Goal: Task Accomplishment & Management: Use online tool/utility

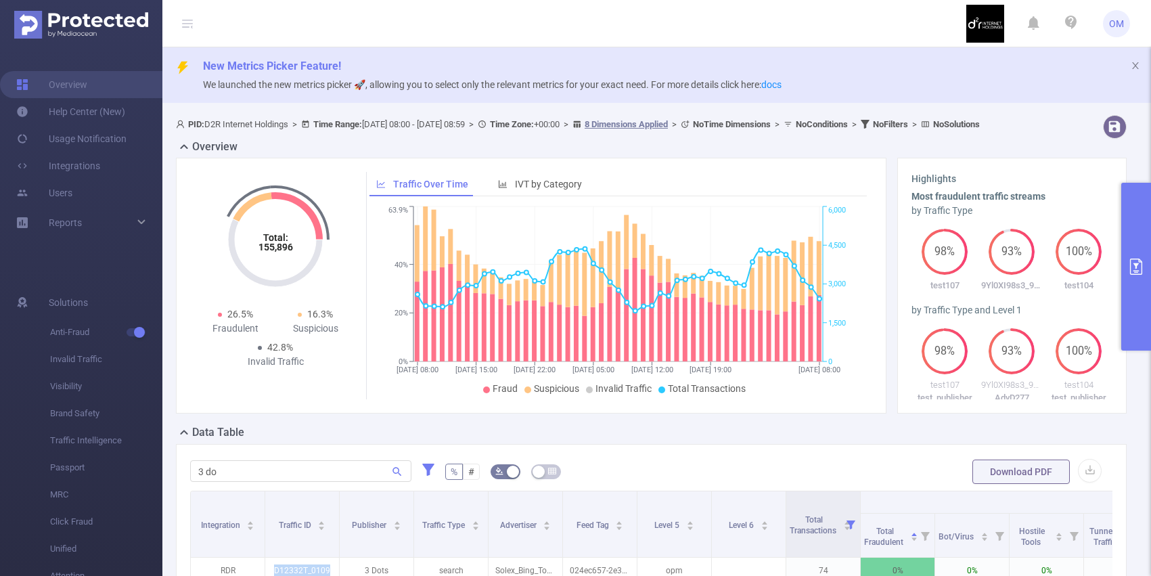
scroll to position [0, 7]
click at [271, 482] on input "3 do" at bounding box center [300, 471] width 221 height 22
click at [1131, 229] on button "primary" at bounding box center [1136, 267] width 30 height 168
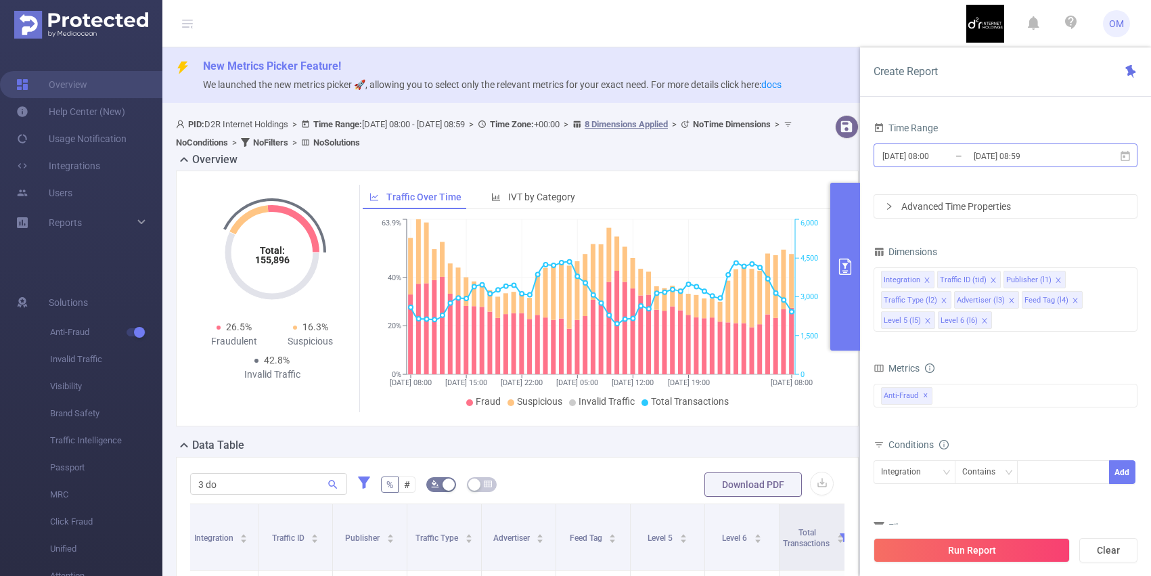
click at [945, 151] on input "[DATE] 08:00" at bounding box center [936, 156] width 110 height 18
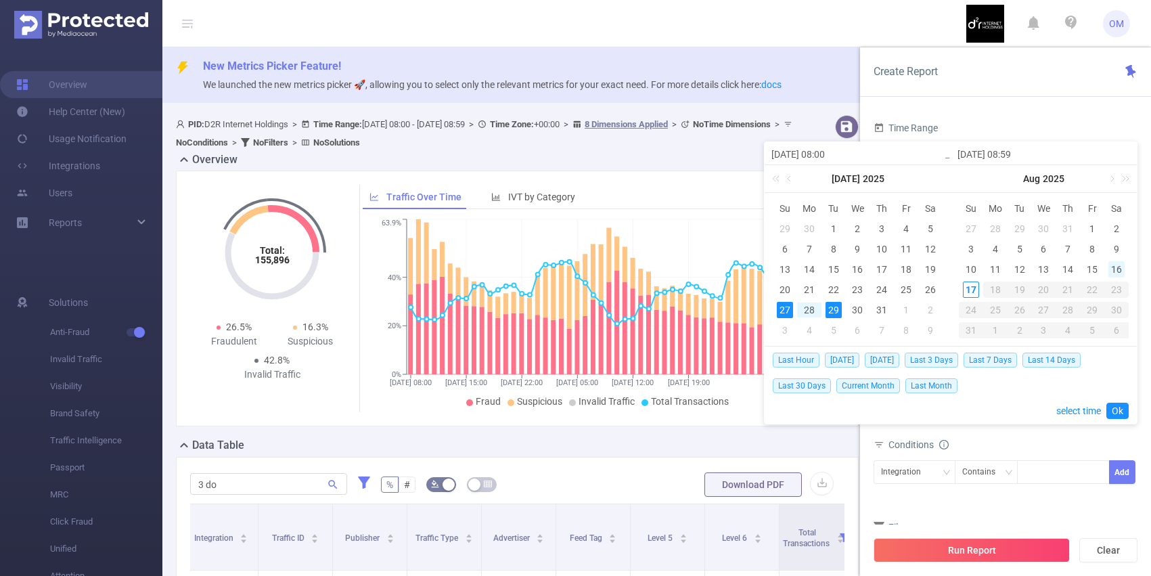
click at [1116, 269] on div "16" at bounding box center [1116, 269] width 16 height 16
click at [967, 291] on div "17" at bounding box center [971, 289] width 16 height 16
type input "[DATE] 08:00"
type input "[DATE] 08:59"
type input "[DATE] 08:00"
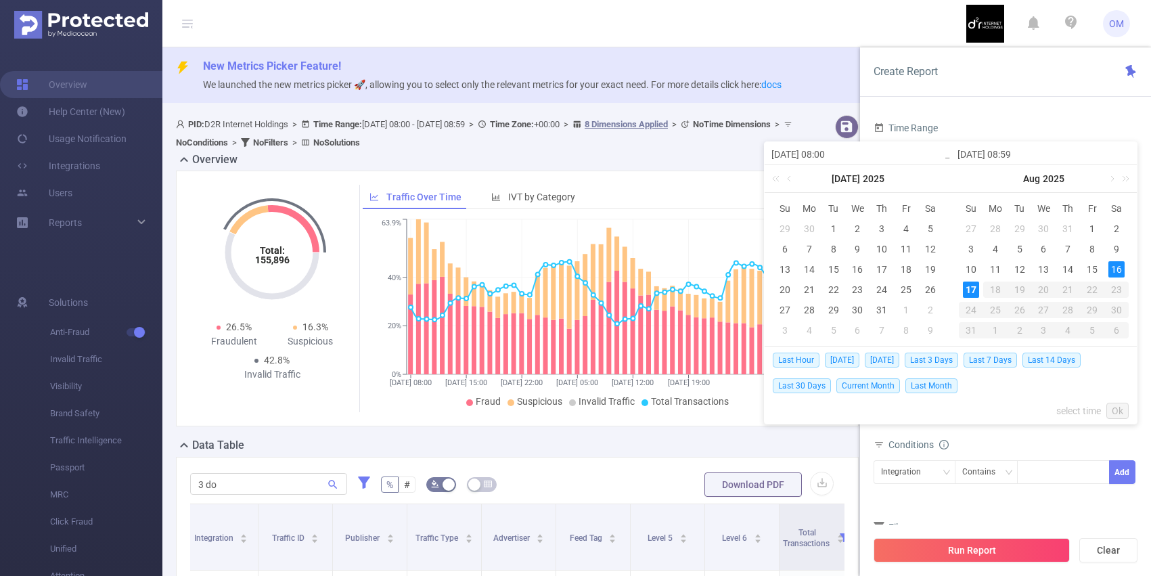
type input "[DATE] 08:59"
click at [1120, 405] on link "Ok" at bounding box center [1117, 411] width 22 height 16
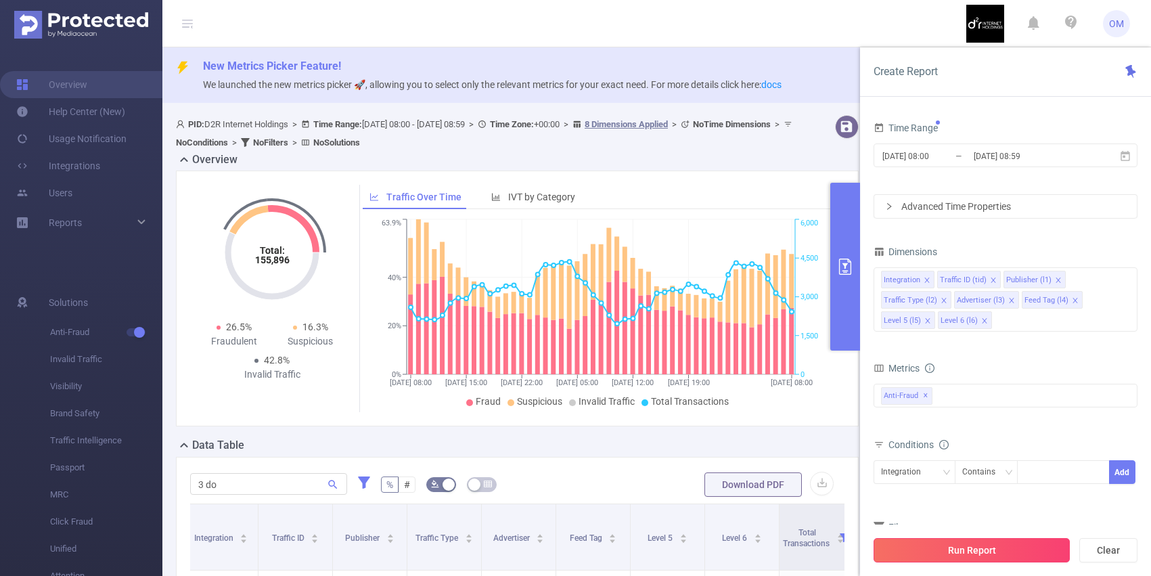
click at [989, 543] on button "Run Report" at bounding box center [972, 550] width 196 height 24
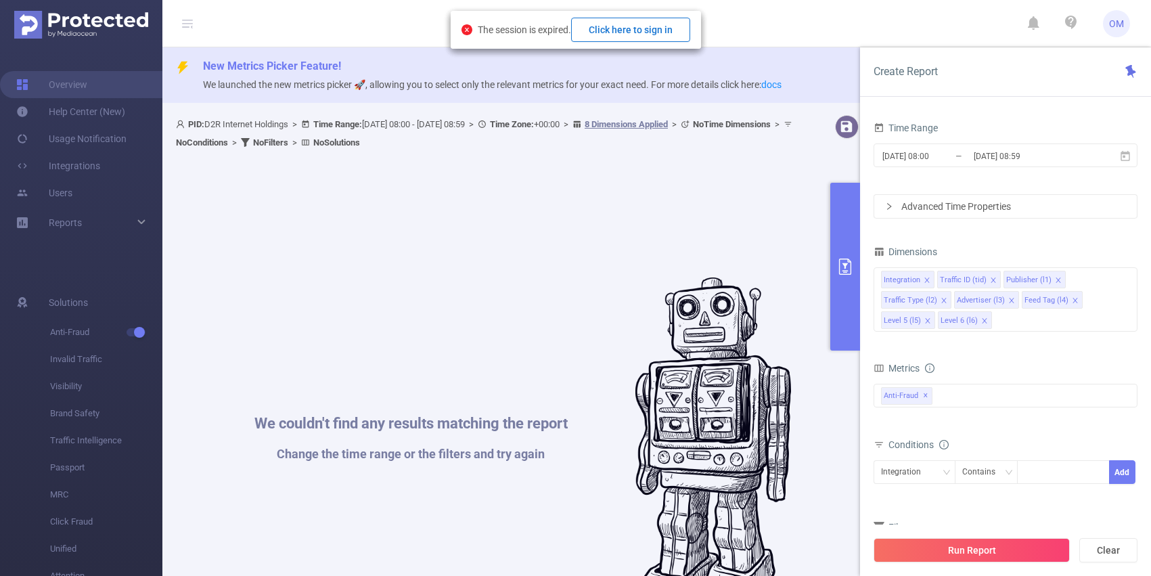
click at [651, 32] on button "Click here to sign in" at bounding box center [630, 30] width 119 height 24
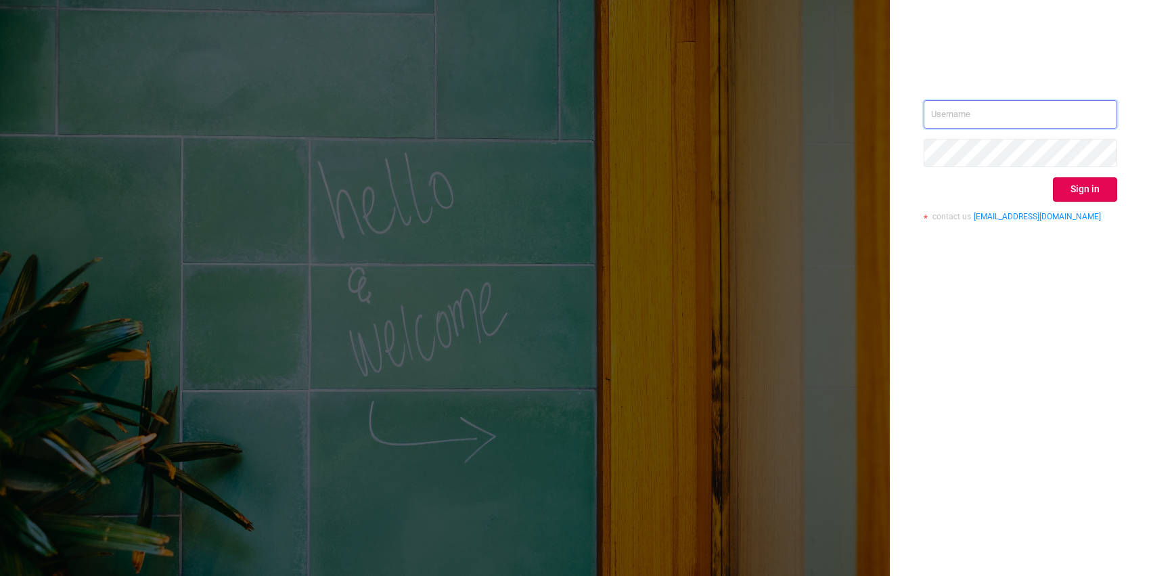
click at [991, 109] on input "text" at bounding box center [1021, 114] width 194 height 28
type input "o@[DOMAIN_NAME]"
click at [1063, 183] on button "Sign in" at bounding box center [1085, 189] width 64 height 24
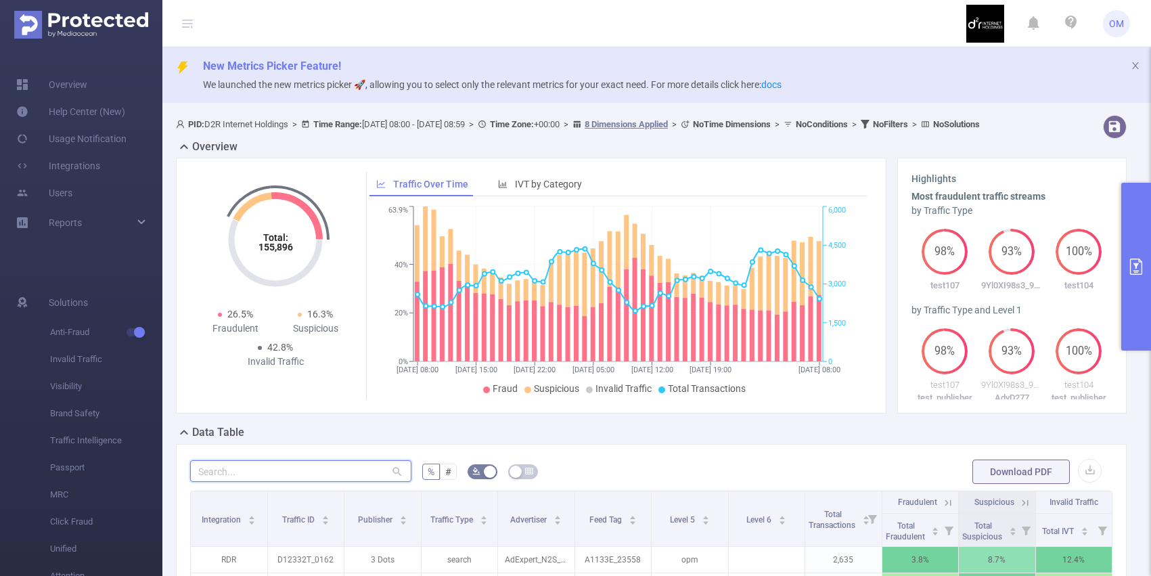
click at [231, 482] on input "text" at bounding box center [300, 471] width 221 height 22
paste input "m081x_0130"
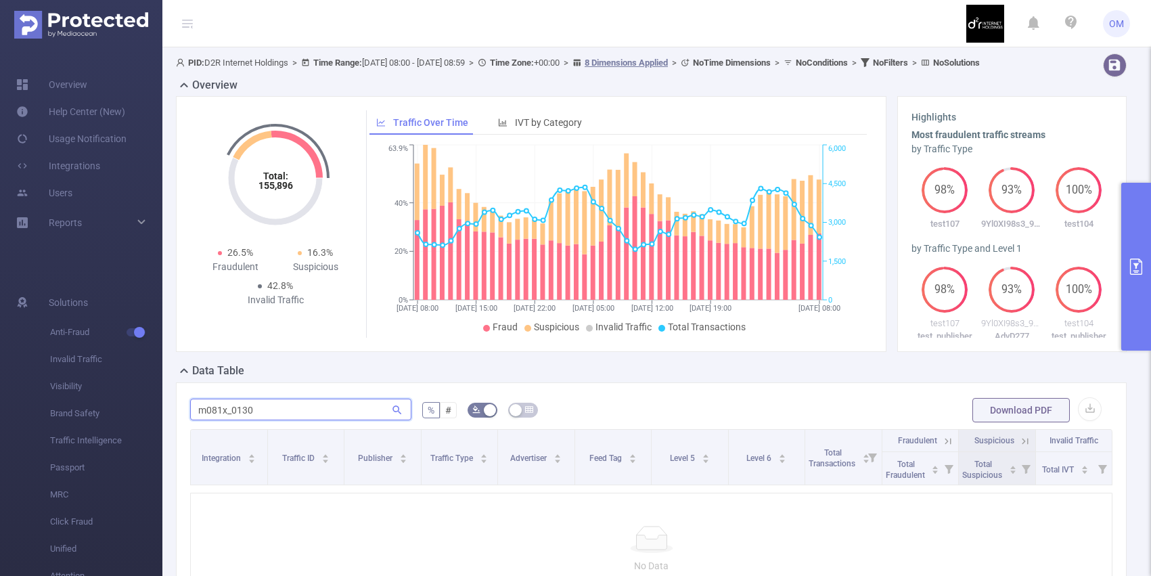
scroll to position [192, 0]
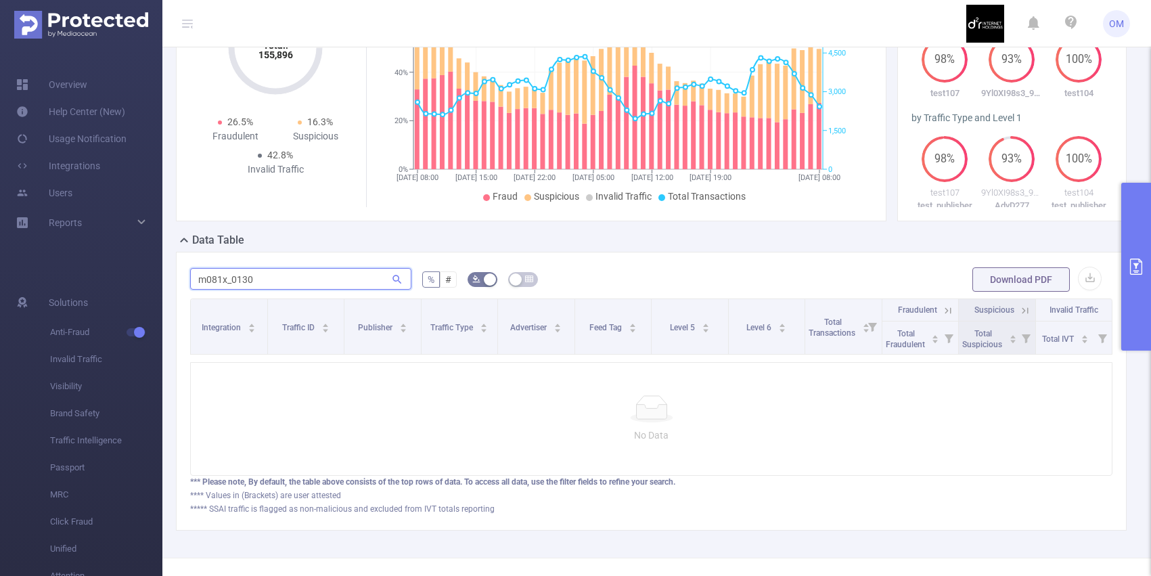
click at [203, 290] on input "m081x_0130" at bounding box center [300, 279] width 221 height 22
type input "m081x_0130"
click at [378, 290] on input "m081x_0130" at bounding box center [300, 279] width 221 height 22
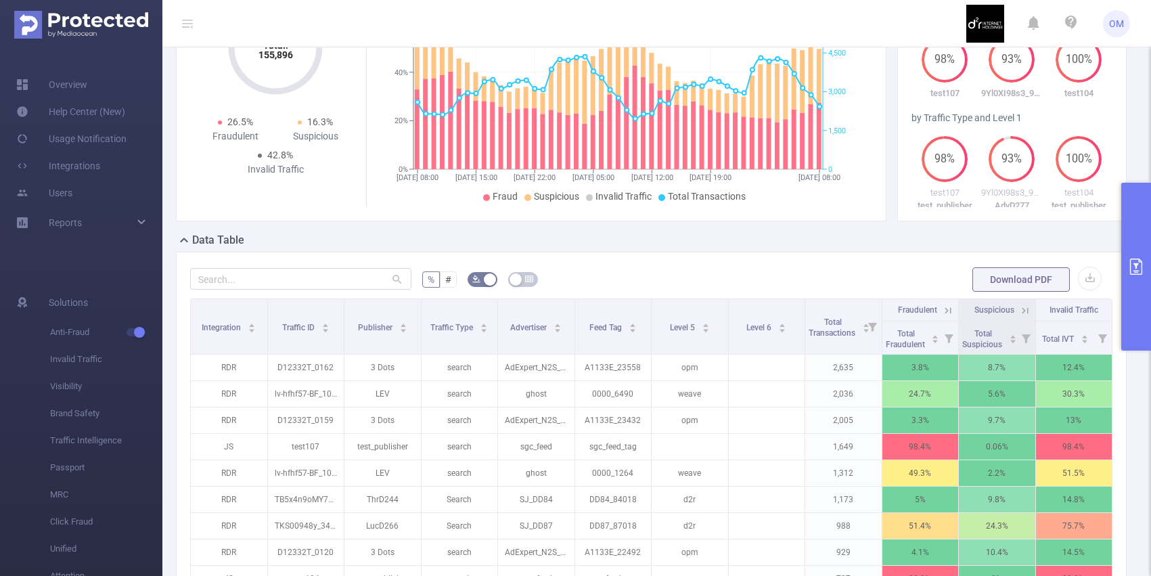
click at [950, 317] on icon at bounding box center [948, 310] width 12 height 12
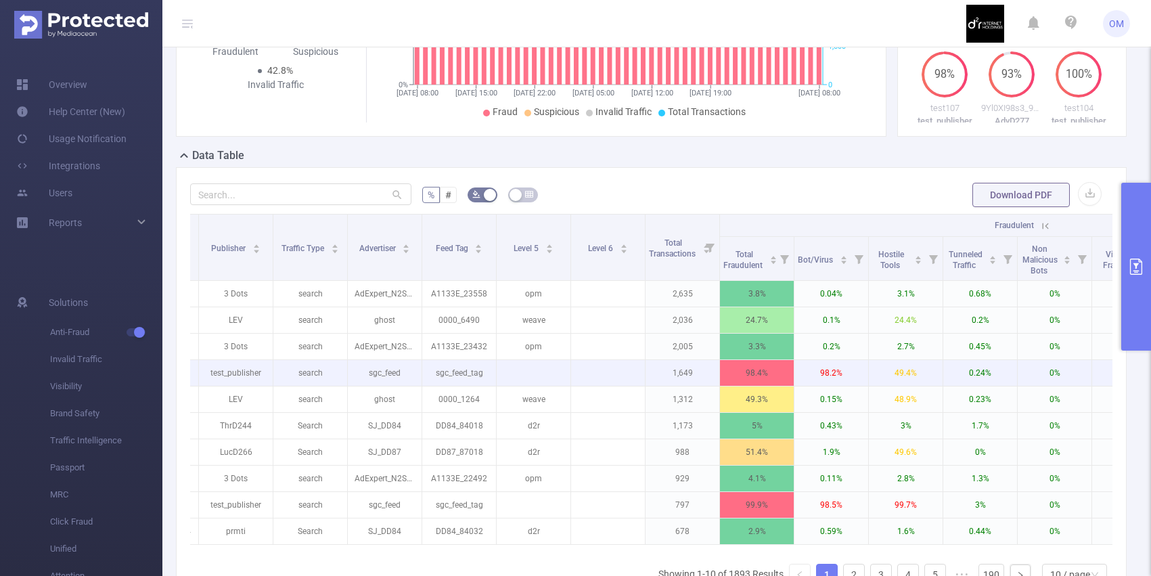
scroll to position [0, 168]
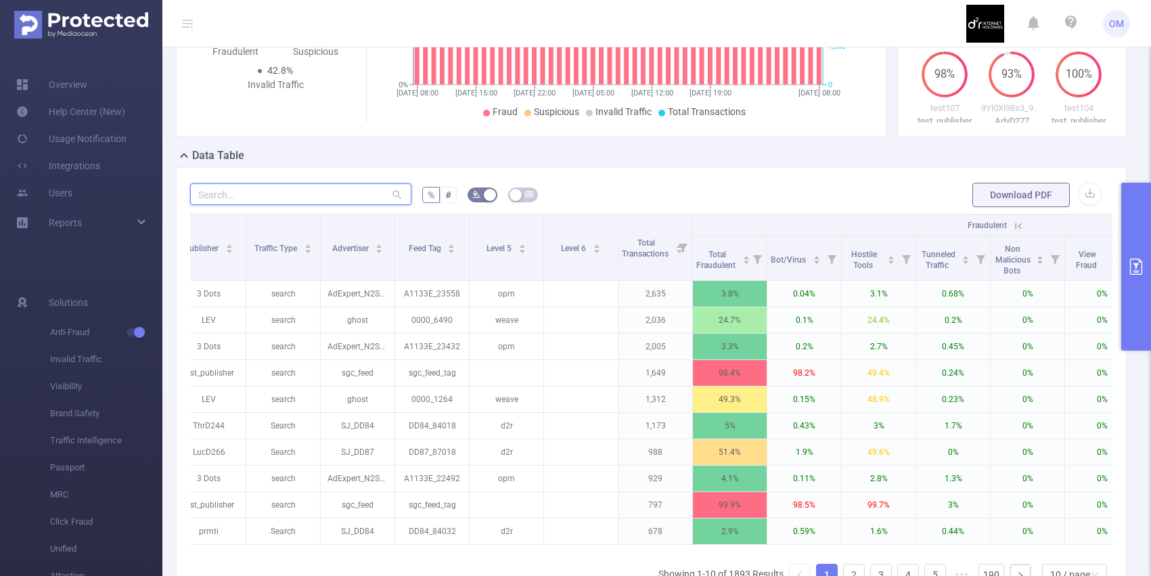
click at [314, 205] on input "text" at bounding box center [300, 194] width 221 height 22
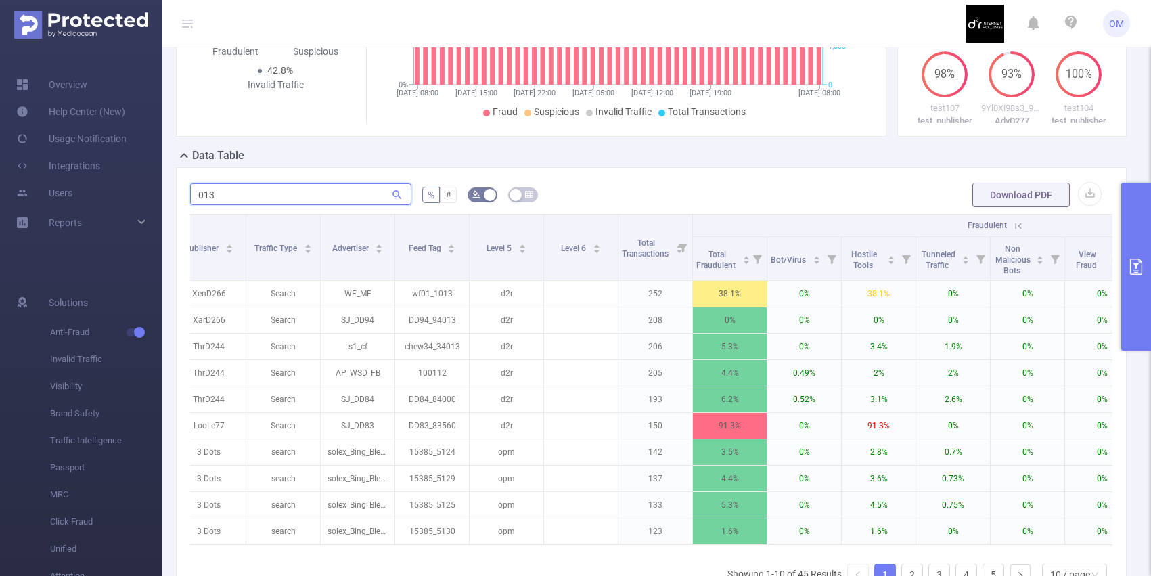
type input "0130"
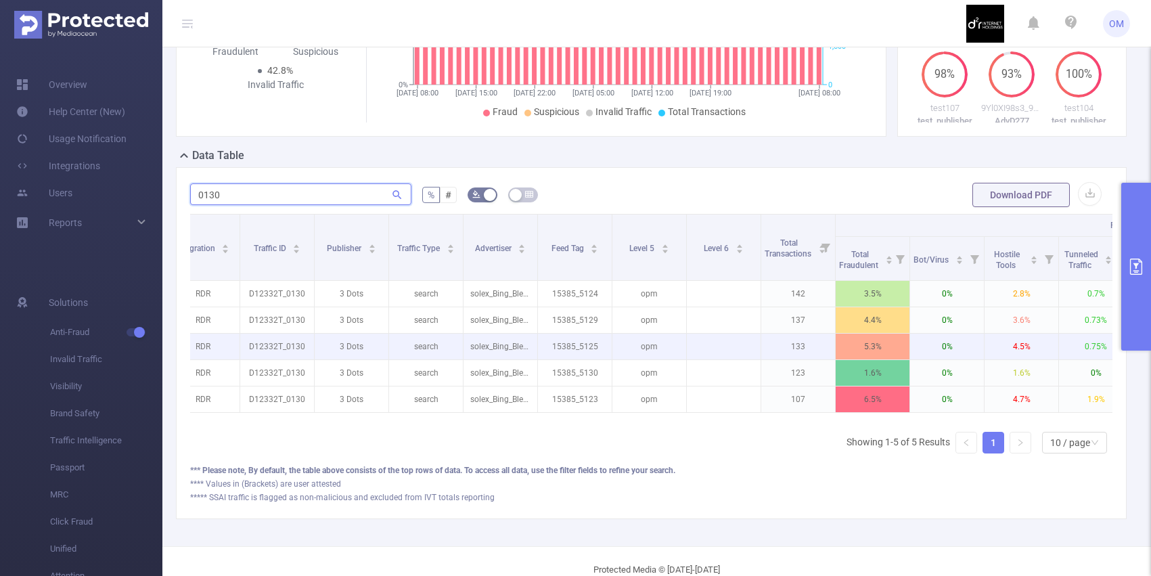
scroll to position [0, 0]
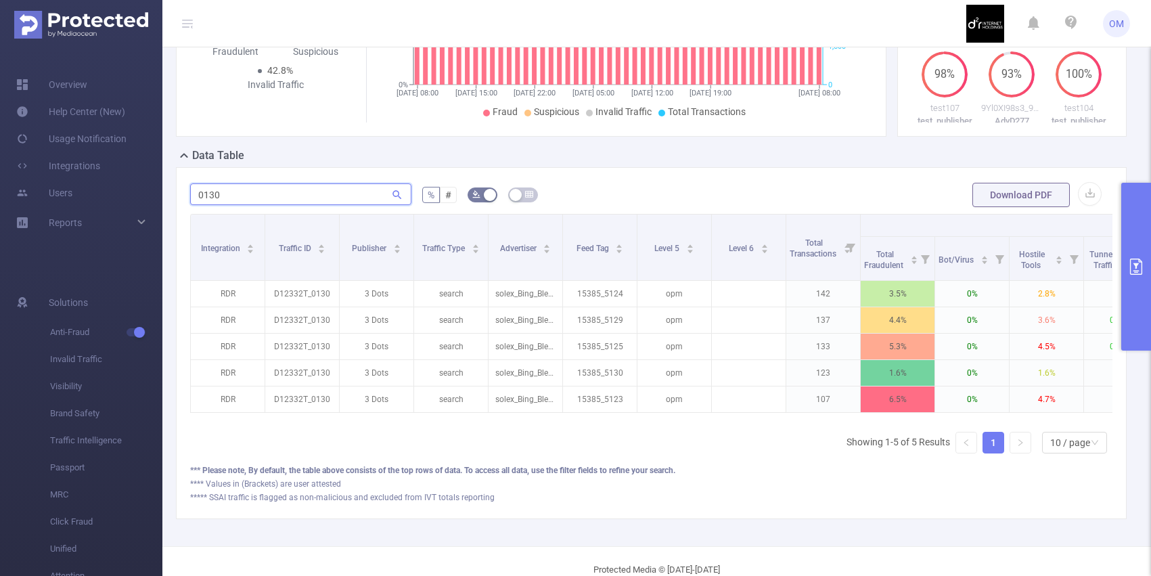
drag, startPoint x: 248, startPoint y: 208, endPoint x: 170, endPoint y: 206, distance: 78.5
click at [170, 206] on div "PID: D2R Internet Holdings > Time Range: 2025-07-27 08:00 - 2025-07-29 08:59 > …" at bounding box center [656, 189] width 989 height 713
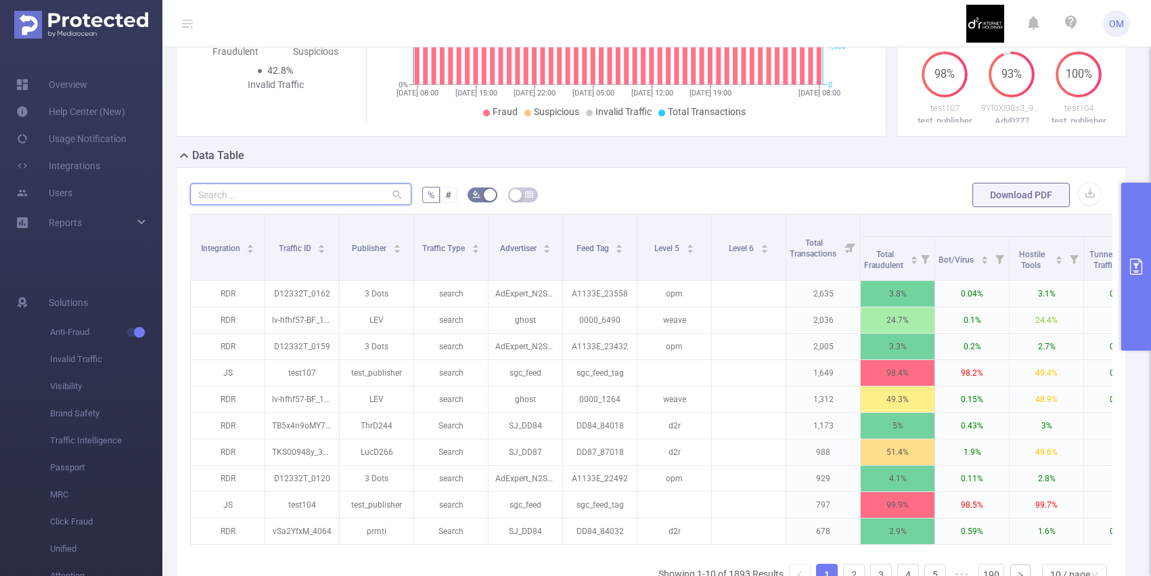
paste input "m081x_0130"
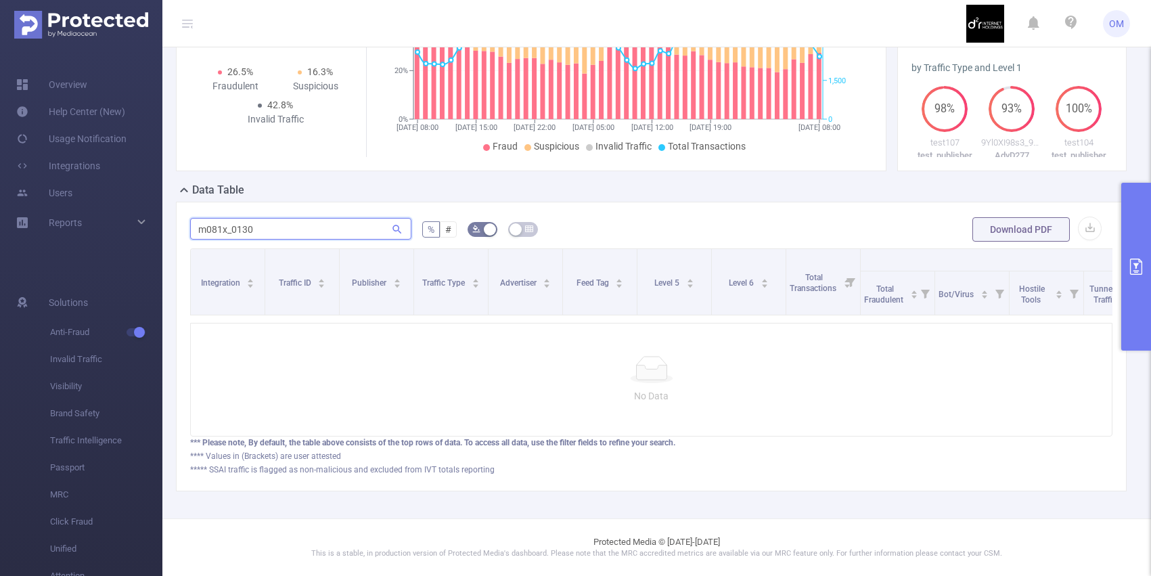
click at [219, 221] on input "m081x_0130" at bounding box center [300, 229] width 221 height 22
type input "m081x_0130"
click at [268, 219] on input "m081x_0130" at bounding box center [300, 229] width 221 height 22
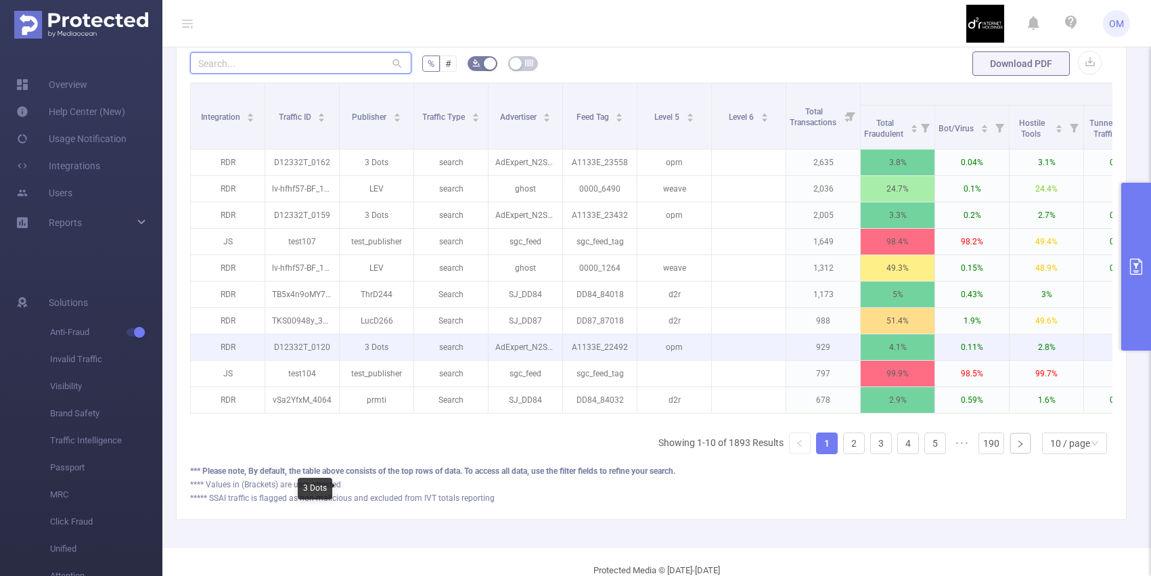
scroll to position [407, 0]
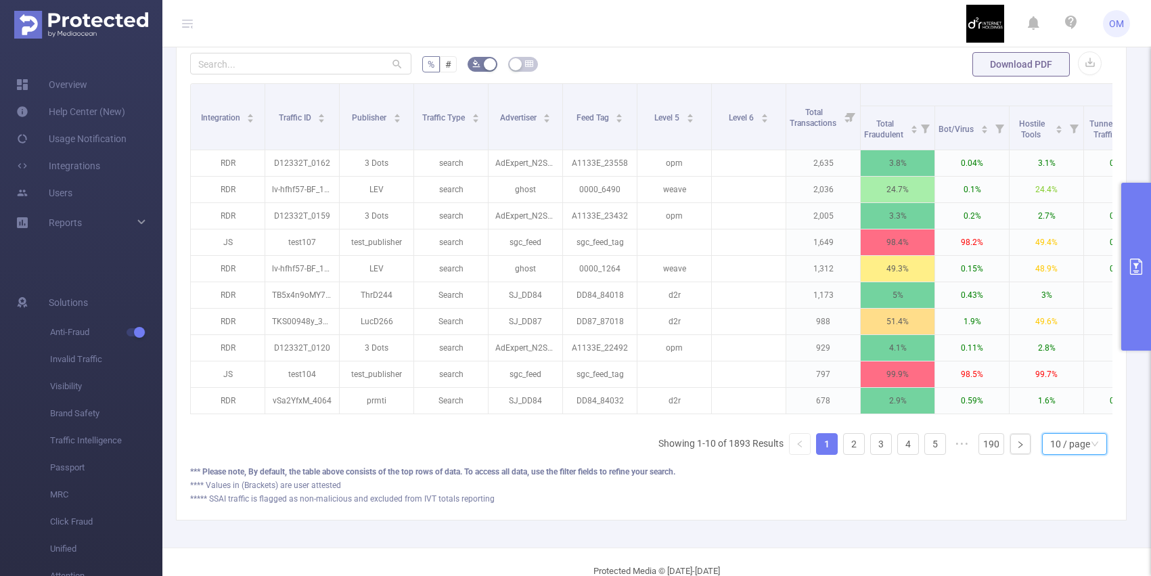
click at [1049, 453] on div "10 / page" at bounding box center [1074, 444] width 65 height 22
click at [1067, 430] on li "50 / page" at bounding box center [1073, 420] width 65 height 22
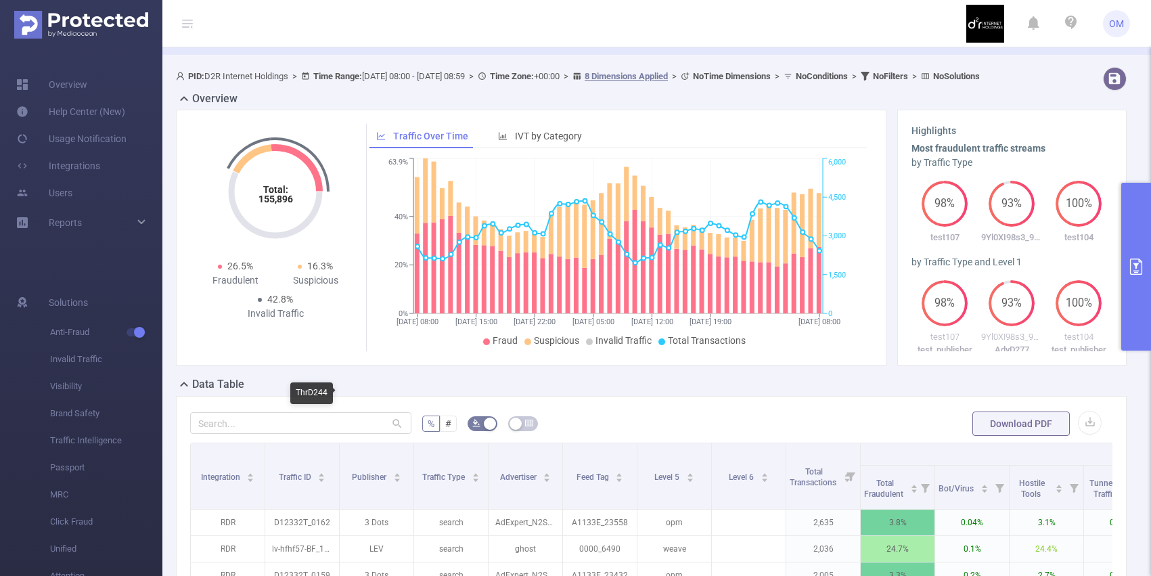
scroll to position [0, 0]
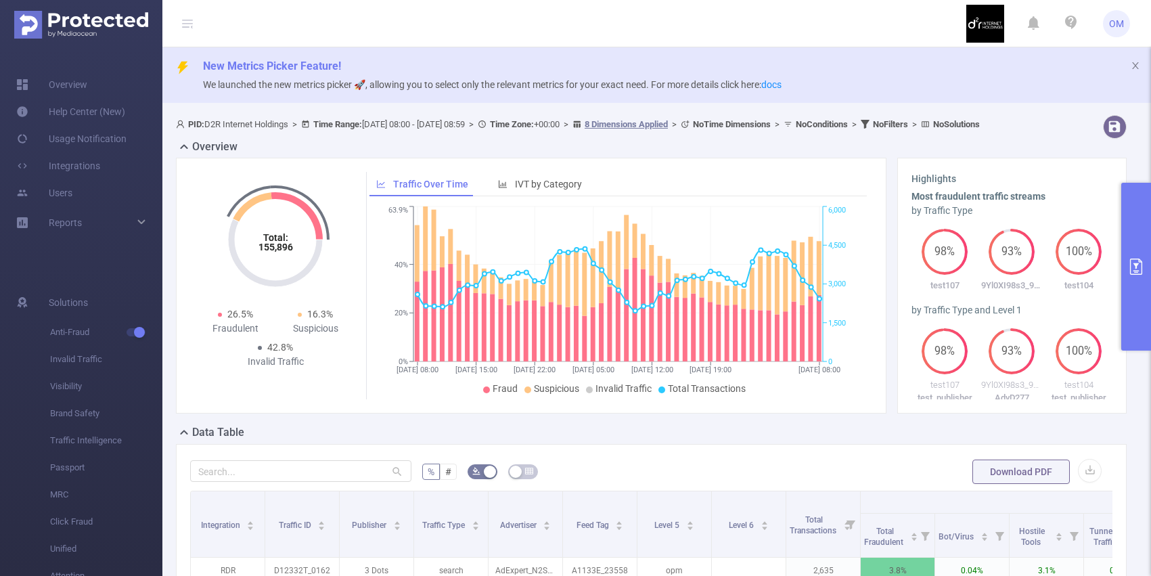
click at [1139, 208] on button "primary" at bounding box center [1136, 267] width 30 height 168
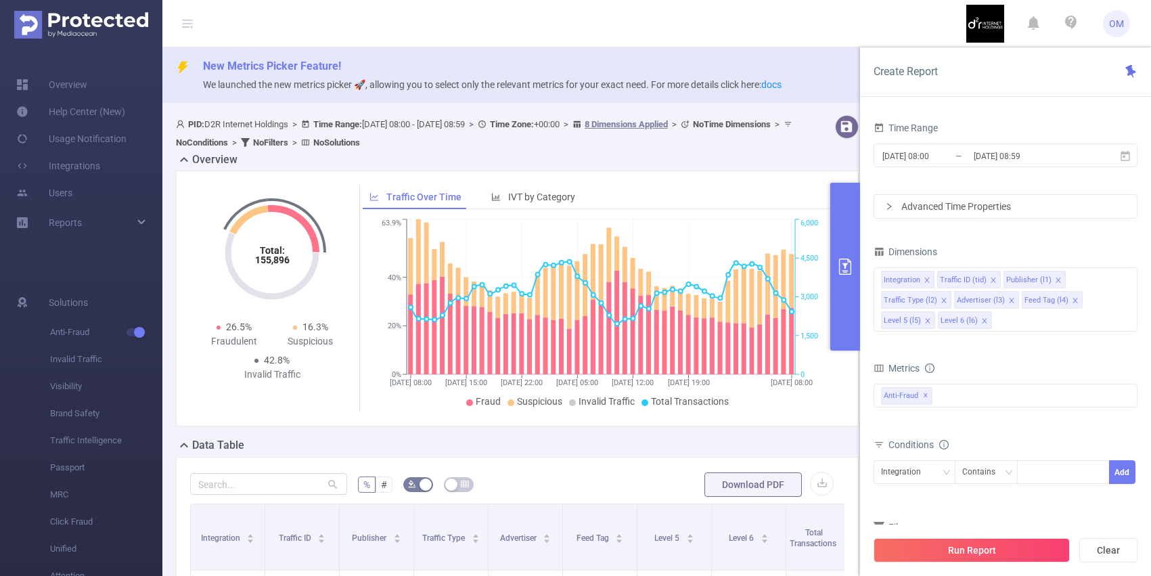
click at [802, 84] on p "We launched the new metrics picker 🚀, allowing you to select only the relevant …" at bounding box center [671, 84] width 937 height 15
click at [735, 28] on header "OM" at bounding box center [575, 23] width 1151 height 47
